Goal: Find specific page/section: Find specific page/section

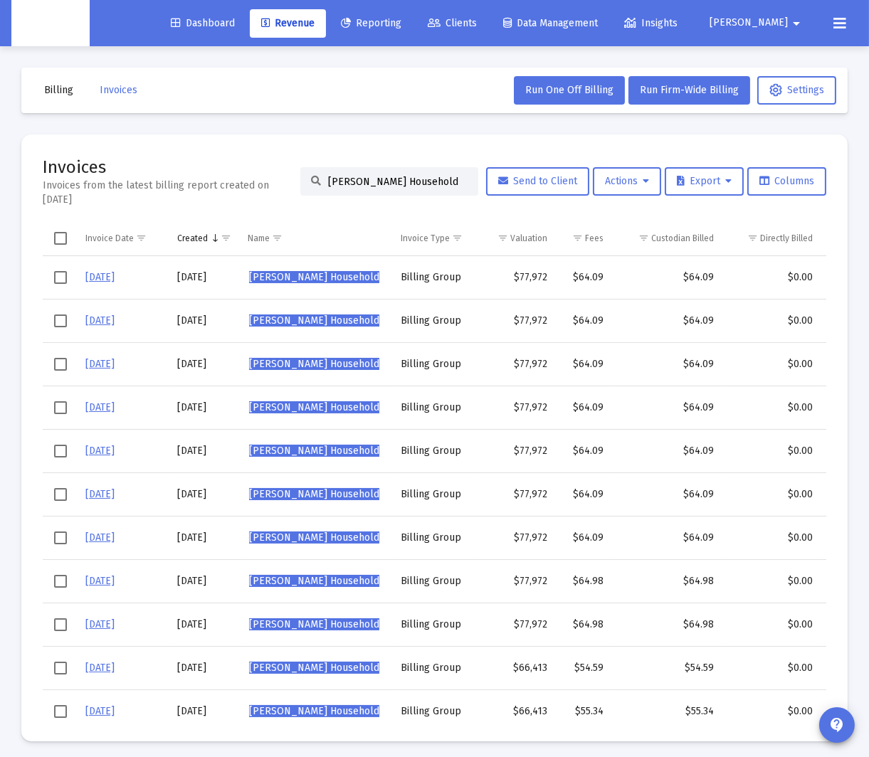
scroll to position [0, 41]
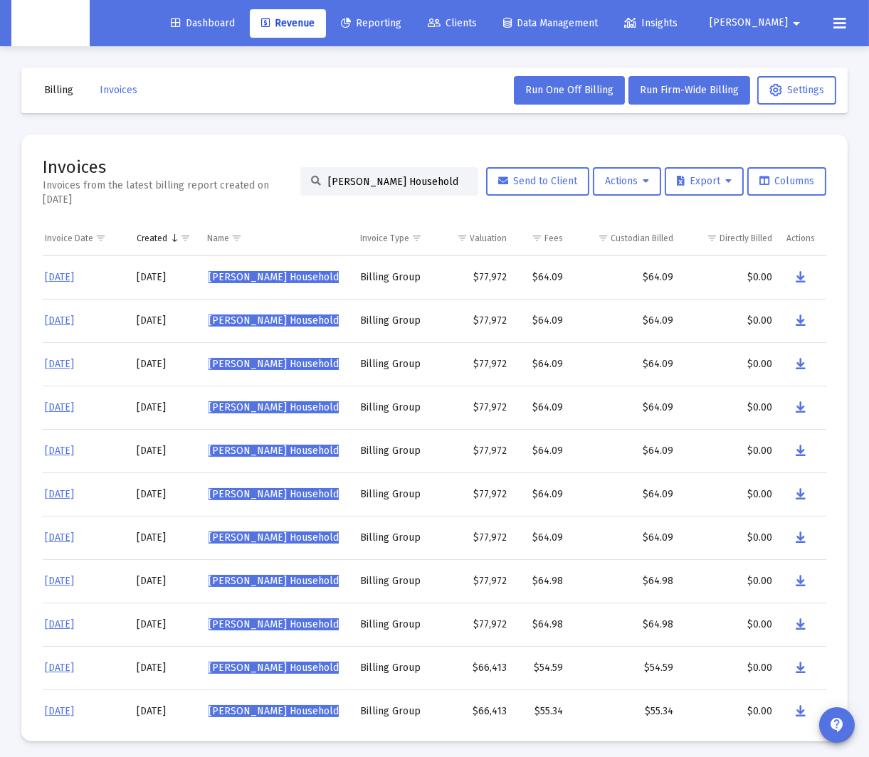
click at [364, 187] on input "[PERSON_NAME] Household" at bounding box center [397, 182] width 139 height 12
click at [365, 187] on input "[PERSON_NAME] Household" at bounding box center [397, 182] width 139 height 12
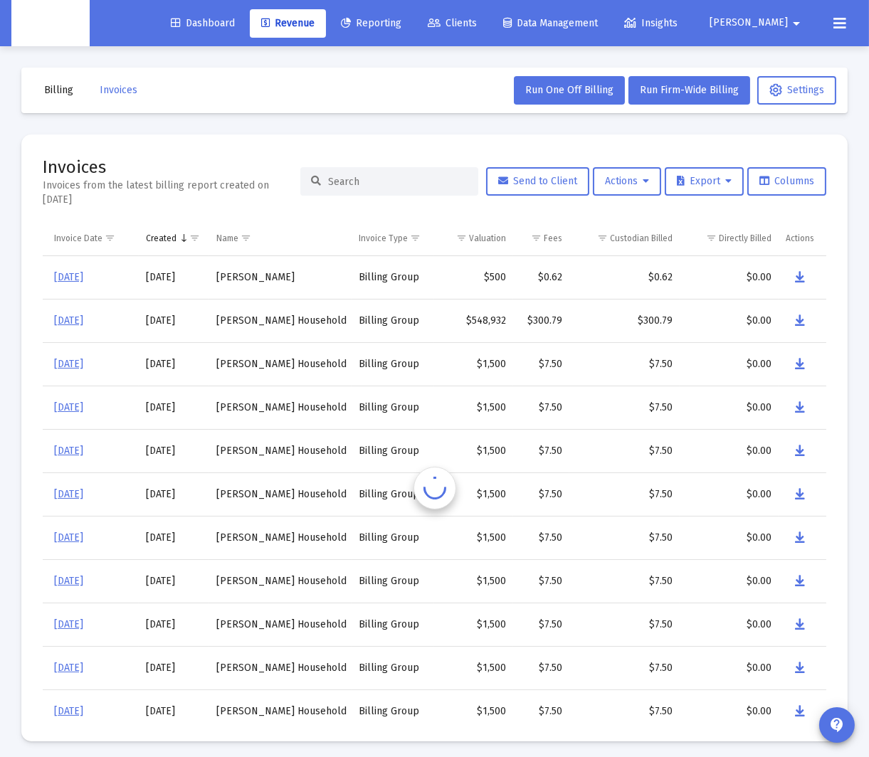
scroll to position [0, 31]
click at [387, 184] on input at bounding box center [397, 182] width 139 height 12
paste input "[PERSON_NAME] Household"
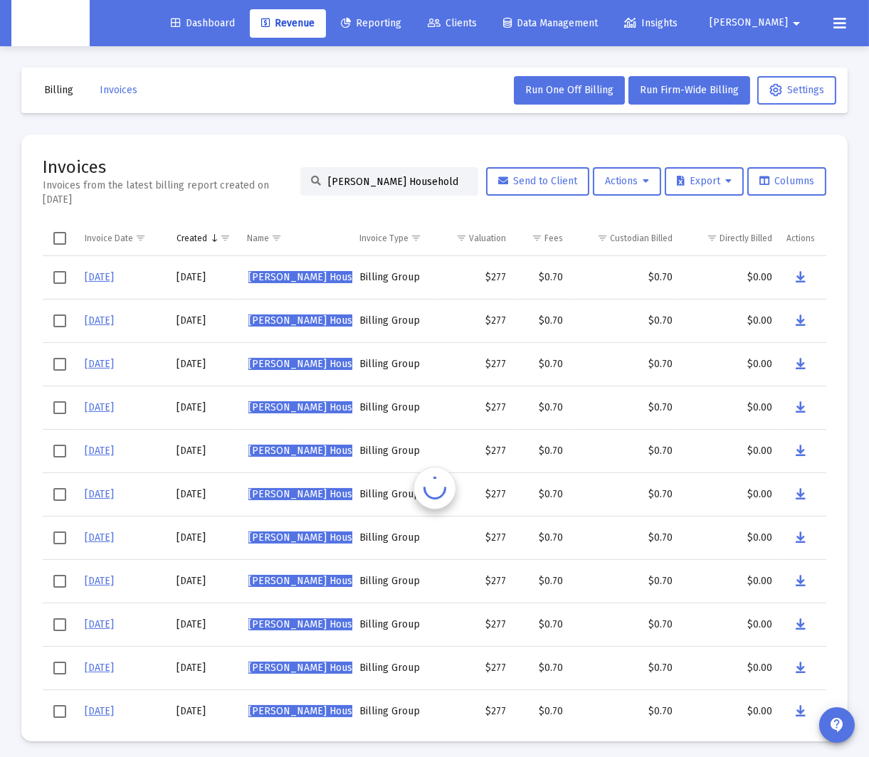
scroll to position [0, 1]
drag, startPoint x: 804, startPoint y: 320, endPoint x: 781, endPoint y: 317, distance: 22.9
click at [804, 320] on icon "Data grid" at bounding box center [801, 320] width 10 height 17
click at [389, 177] on input "[PERSON_NAME] Household" at bounding box center [397, 182] width 139 height 12
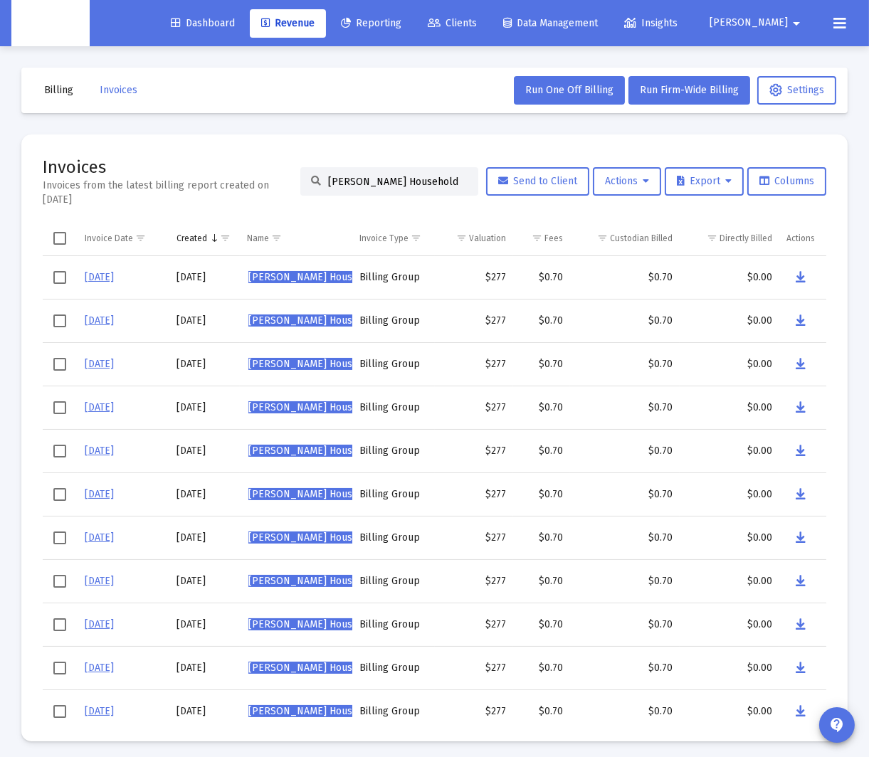
click at [389, 177] on input "[PERSON_NAME] Household" at bounding box center [397, 182] width 139 height 12
paste input "[PERSON_NAME]"
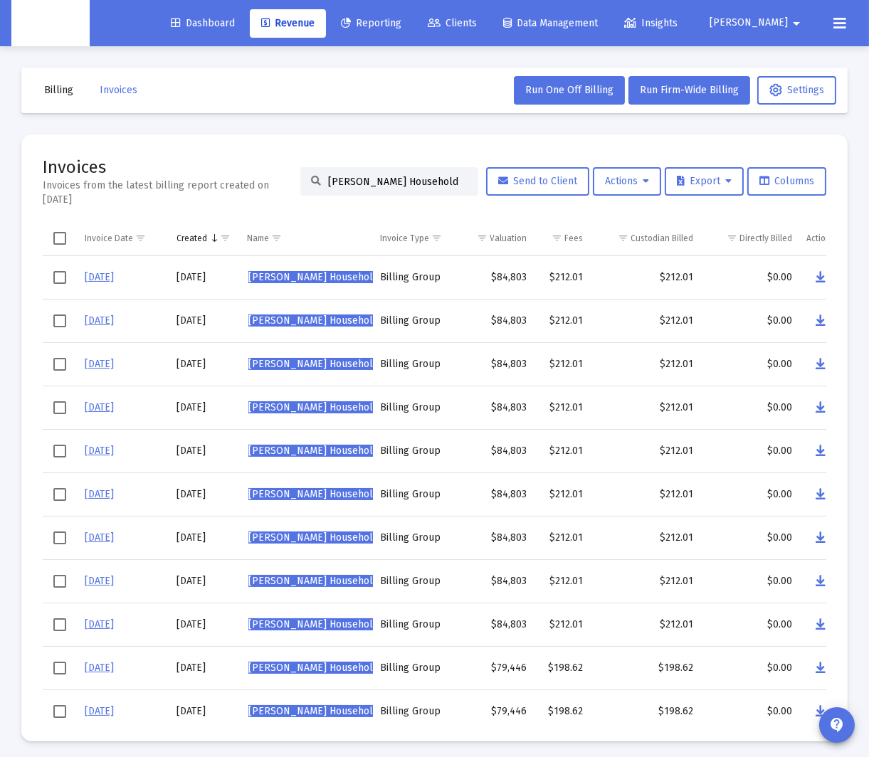
type input "[PERSON_NAME] Household"
click at [824, 365] on icon "Data grid" at bounding box center [821, 364] width 10 height 17
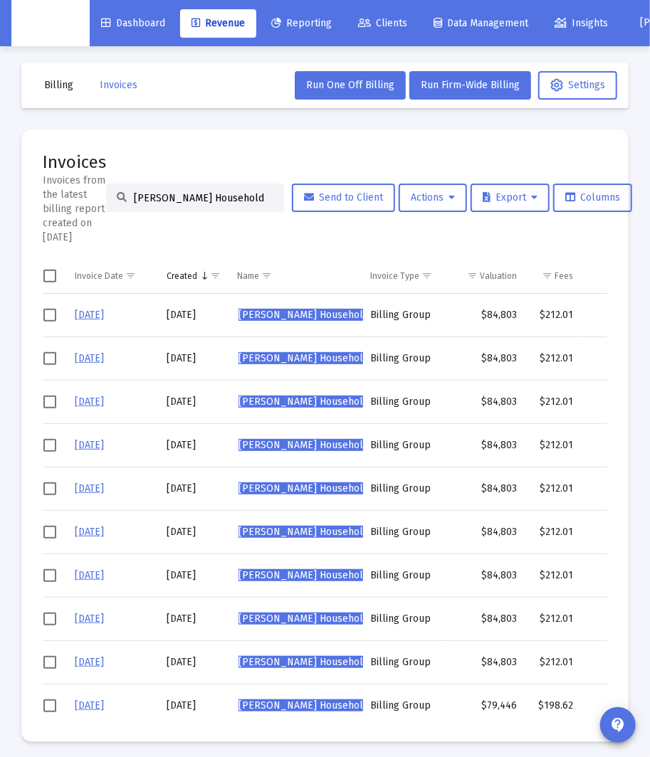
scroll to position [11, 0]
